Goal: Check status: Check status

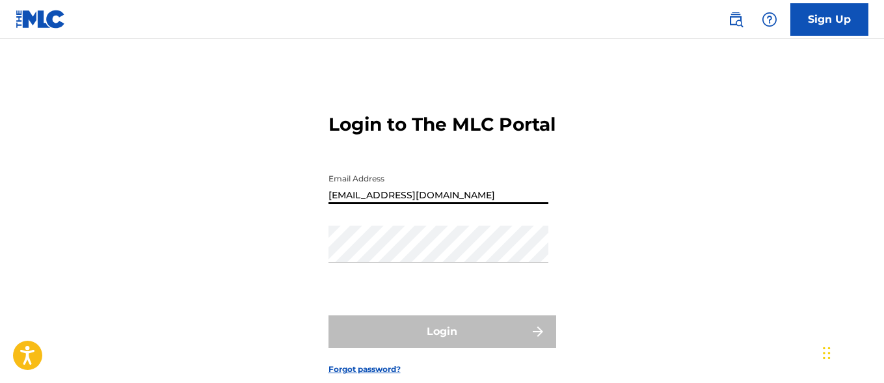
type input "[EMAIL_ADDRESS][DOMAIN_NAME]"
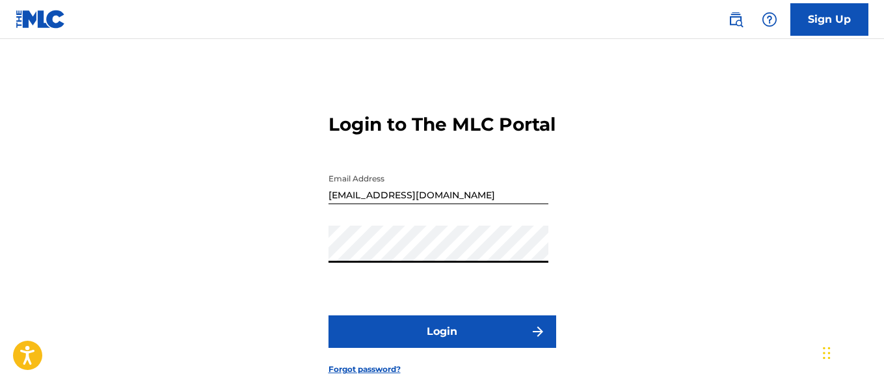
click at [442, 348] on button "Login" at bounding box center [443, 332] width 228 height 33
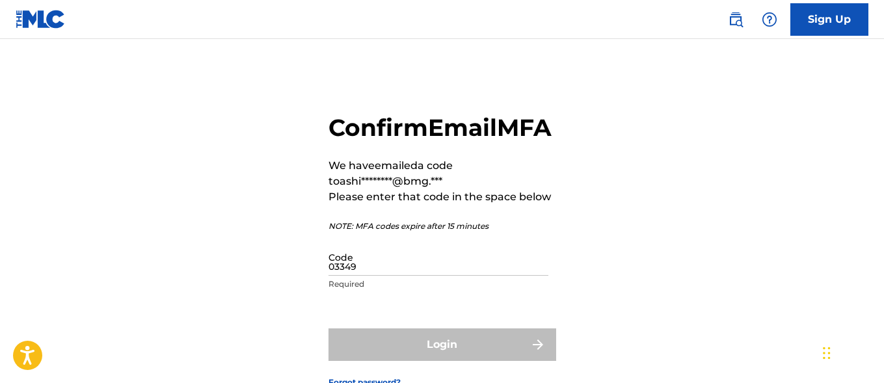
type input "033497"
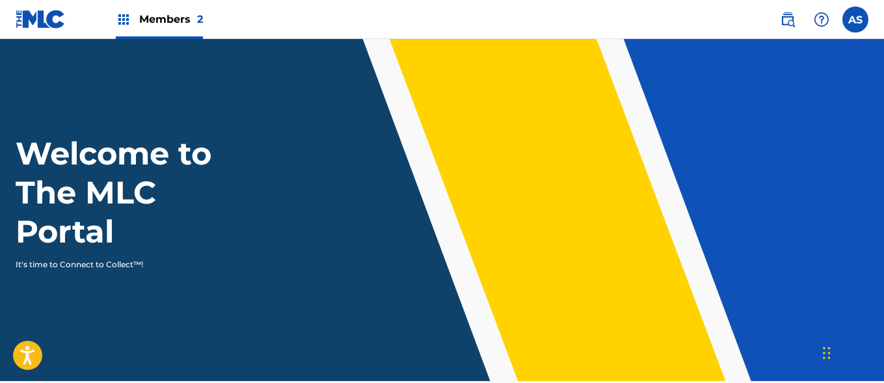
click at [124, 20] on img at bounding box center [124, 20] width 16 height 16
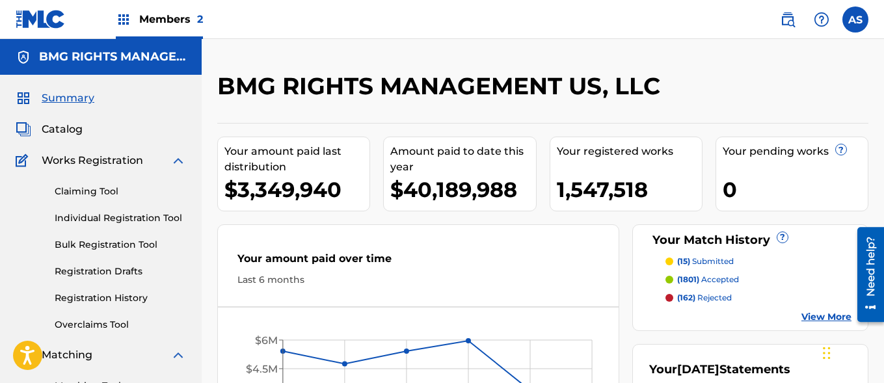
scroll to position [282, 0]
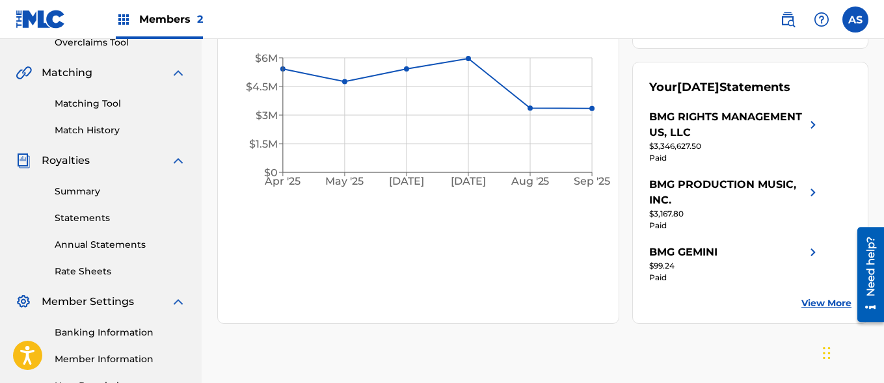
click at [120, 191] on link "Summary" at bounding box center [120, 192] width 131 height 14
